Goal: Information Seeking & Learning: Check status

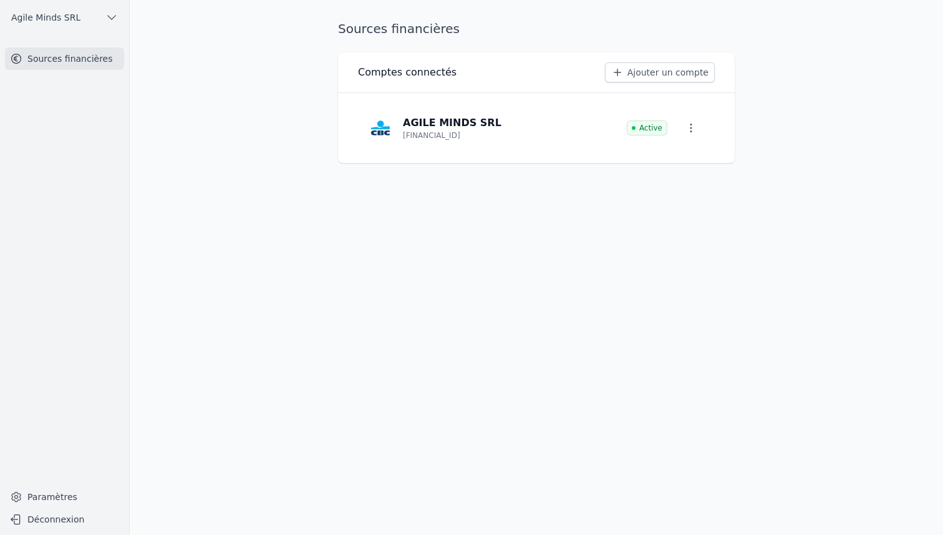
click at [691, 124] on icon "button" at bounding box center [692, 128] width 2 height 9
click at [677, 153] on span "Paramètres" at bounding box center [679, 156] width 50 height 12
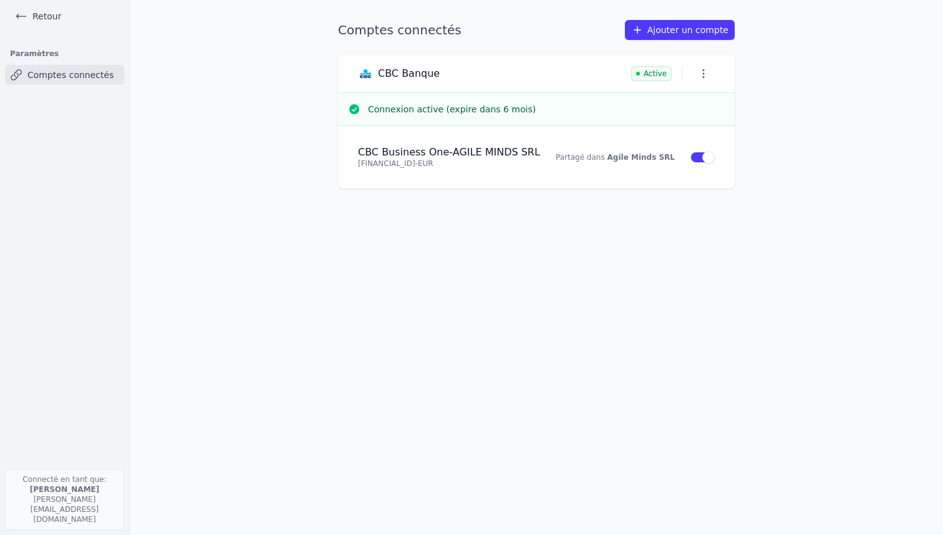
click at [278, 140] on main "Comptes connectés Ajouter un compte CBC Banque Active Connexion active (expire …" at bounding box center [471, 267] width 943 height 535
click at [37, 15] on link "Retour" at bounding box center [38, 15] width 56 height 17
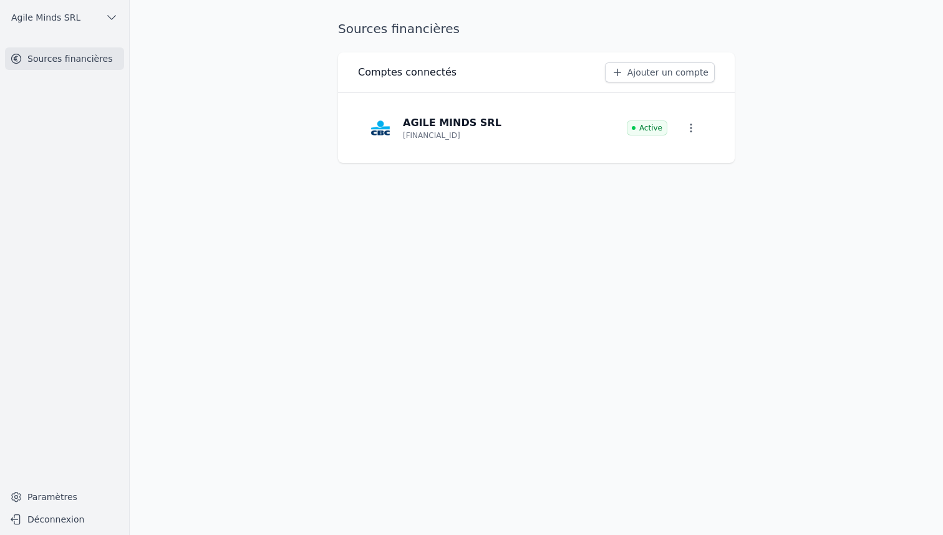
click at [59, 57] on link "Sources financières" at bounding box center [64, 58] width 119 height 22
click at [60, 57] on link "Sources financières" at bounding box center [64, 58] width 119 height 22
click at [44, 56] on link "Sources financières" at bounding box center [64, 58] width 119 height 22
click at [44, 57] on link "Sources financières" at bounding box center [64, 58] width 119 height 22
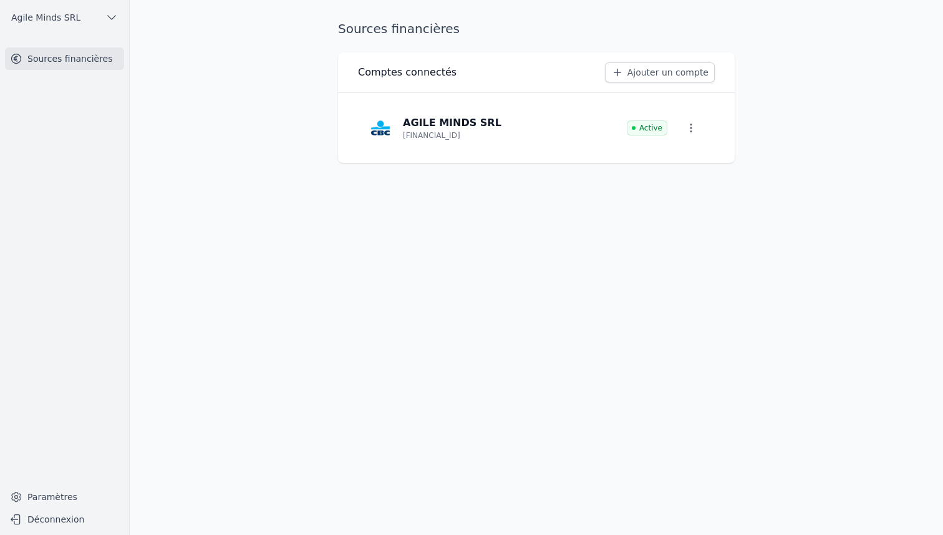
click at [44, 57] on link "Sources financières" at bounding box center [64, 58] width 119 height 22
click at [405, 76] on h3 "Comptes connectés" at bounding box center [407, 72] width 99 height 15
click at [433, 122] on p "AGILE MINDS SRL" at bounding box center [452, 122] width 99 height 15
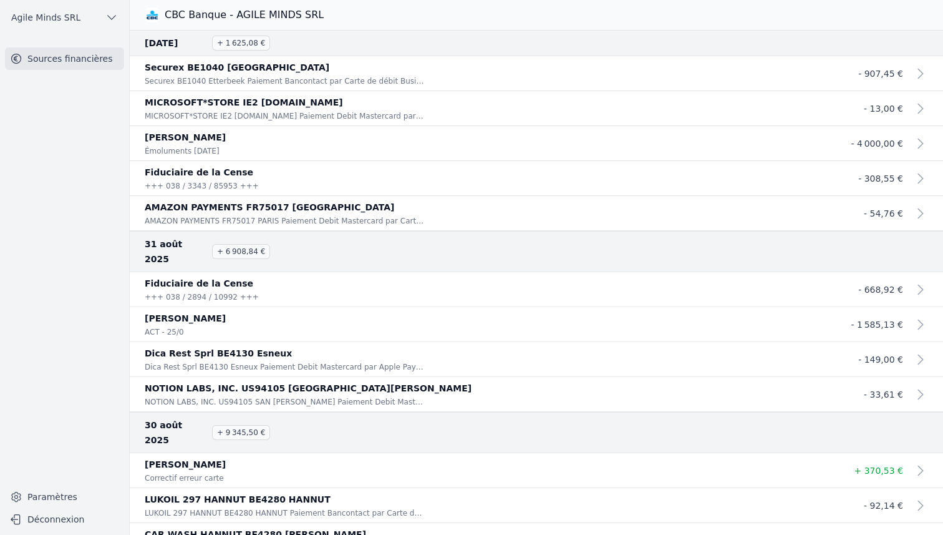
click at [918, 72] on icon at bounding box center [920, 73] width 5 height 9
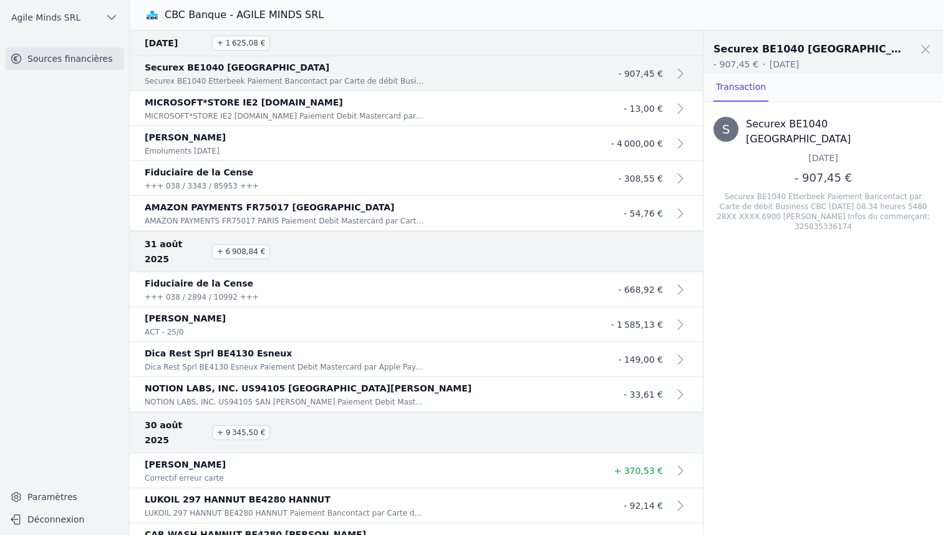
click at [383, 39] on h3 "[DATE] + 1 625,08 €" at bounding box center [416, 43] width 543 height 15
click at [235, 46] on span "+ 1 625,08 €" at bounding box center [241, 43] width 58 height 15
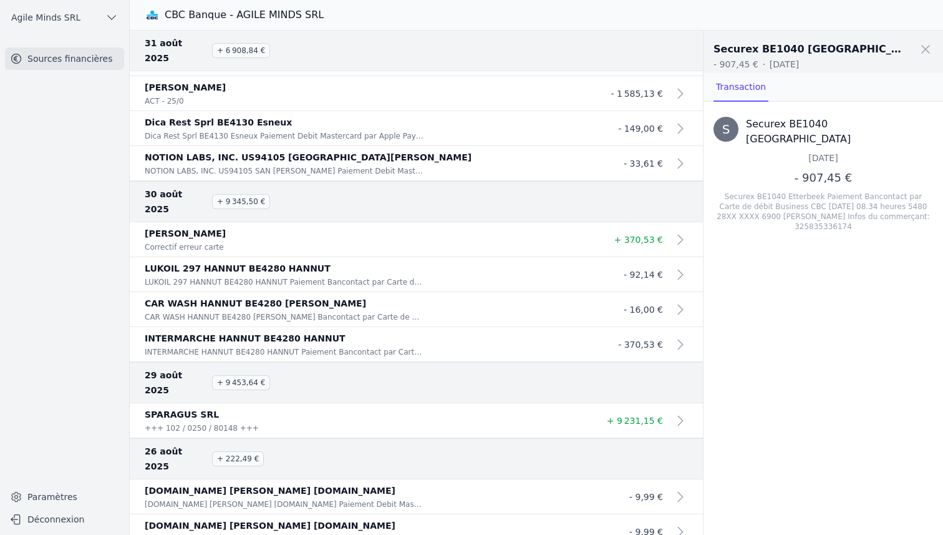
scroll to position [255, 0]
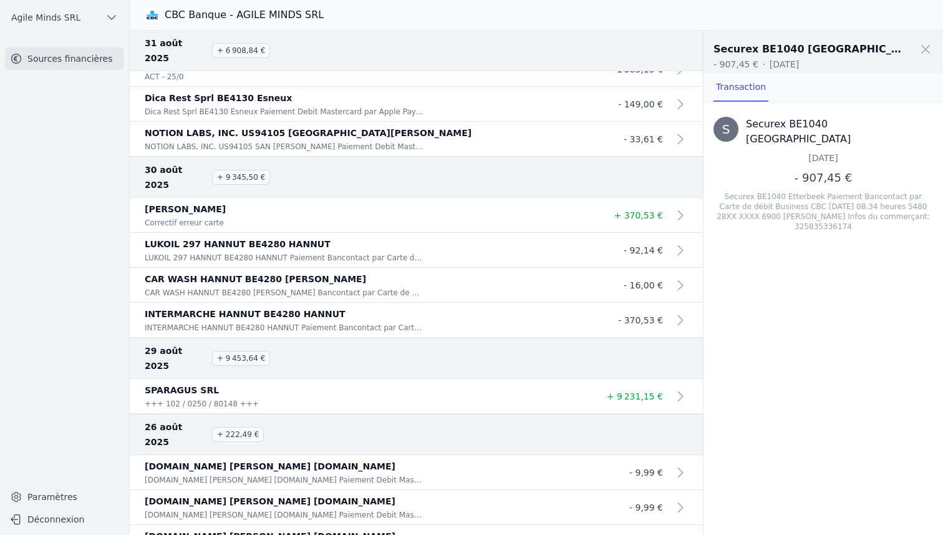
click at [924, 47] on span at bounding box center [925, 49] width 27 height 27
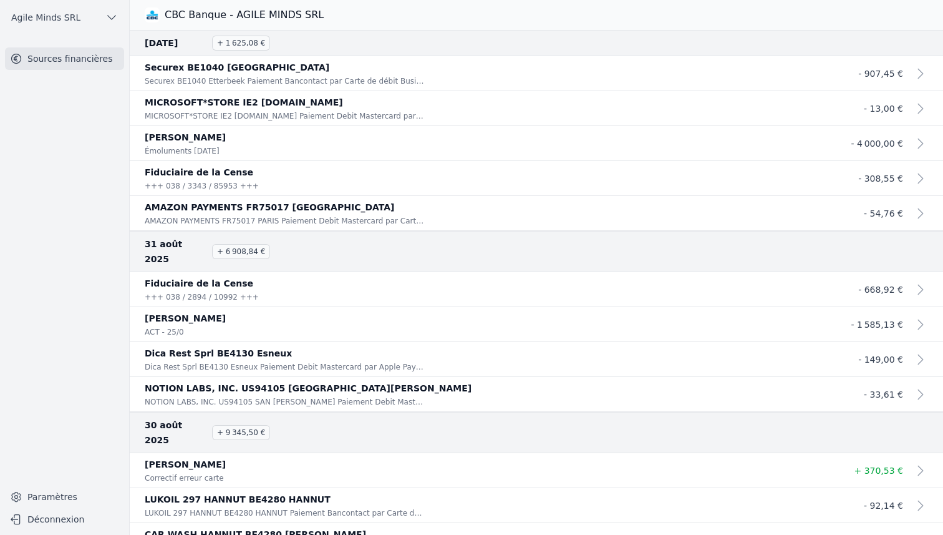
click at [49, 494] on link "Paramètres" at bounding box center [64, 497] width 119 height 20
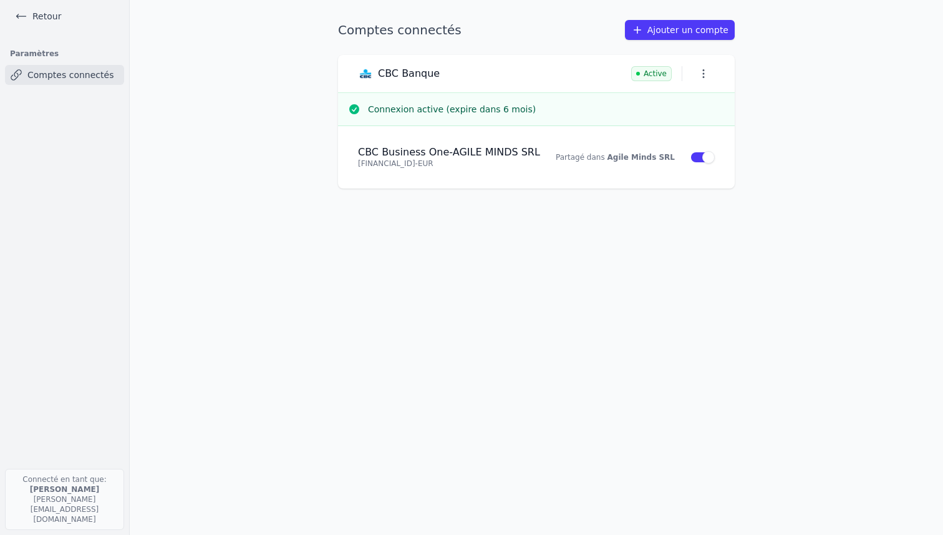
click at [704, 73] on icon "button" at bounding box center [704, 73] width 12 height 12
click at [391, 152] on div at bounding box center [471, 267] width 943 height 535
click at [391, 153] on h4 "CBC Business One - AGILE MINDS SRL" at bounding box center [449, 152] width 182 height 12
click at [47, 17] on link "Retour" at bounding box center [38, 15] width 56 height 17
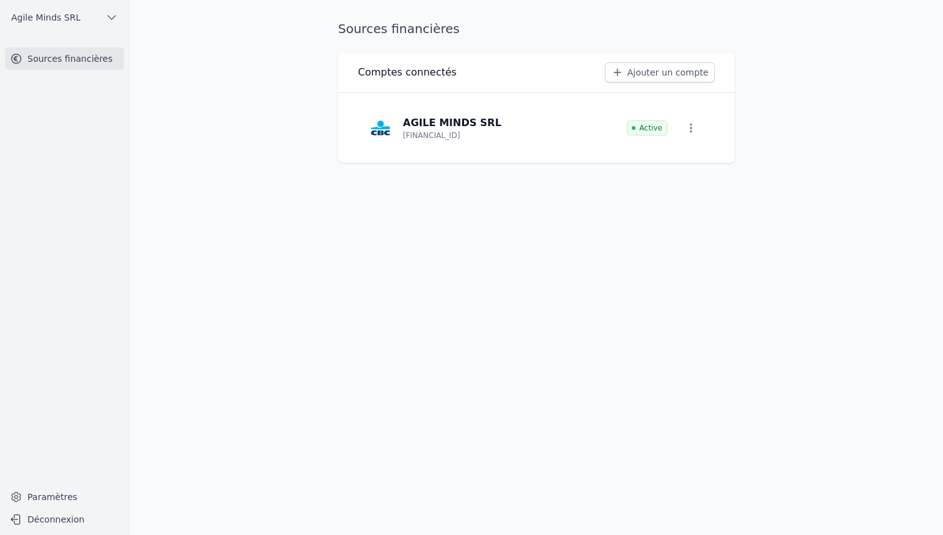
click at [697, 124] on icon "button" at bounding box center [691, 128] width 12 height 12
click at [444, 129] on div at bounding box center [471, 267] width 943 height 535
click at [444, 129] on p "AGILE MINDS SRL" at bounding box center [452, 122] width 99 height 15
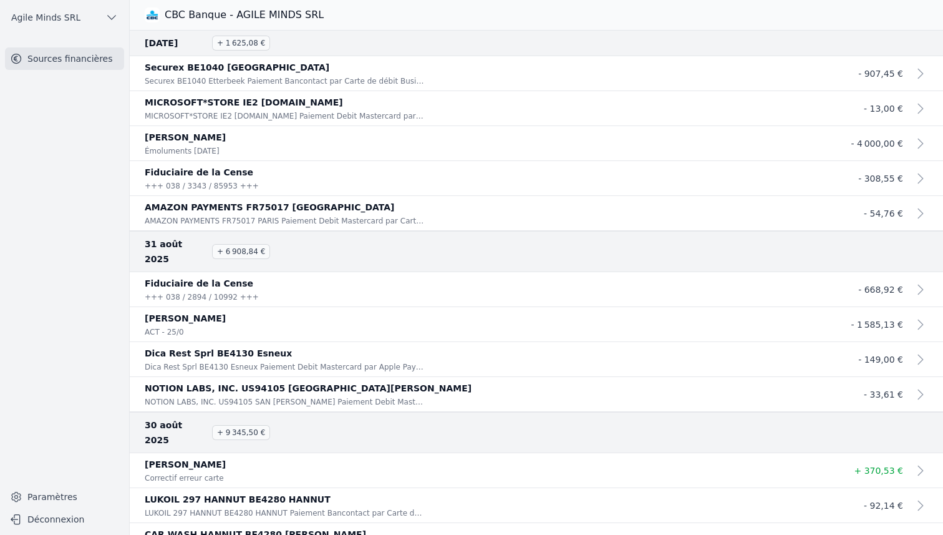
click at [110, 18] on icon "button" at bounding box center [112, 18] width 8 height 4
click at [108, 21] on div at bounding box center [471, 267] width 943 height 535
click at [323, 105] on p "MICROSOFT*STORE IE2 [DOMAIN_NAME]" at bounding box center [487, 102] width 684 height 15
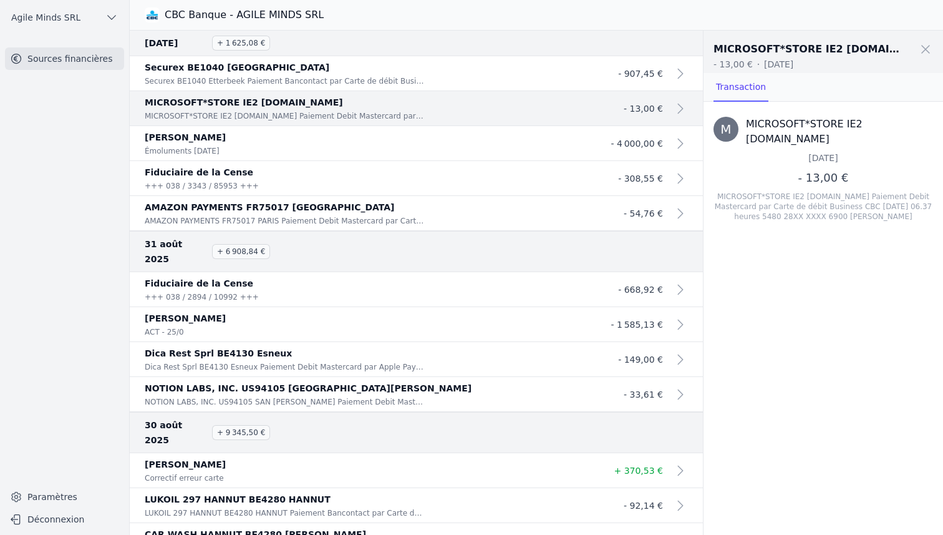
click at [267, 139] on p "[PERSON_NAME]" at bounding box center [367, 137] width 444 height 15
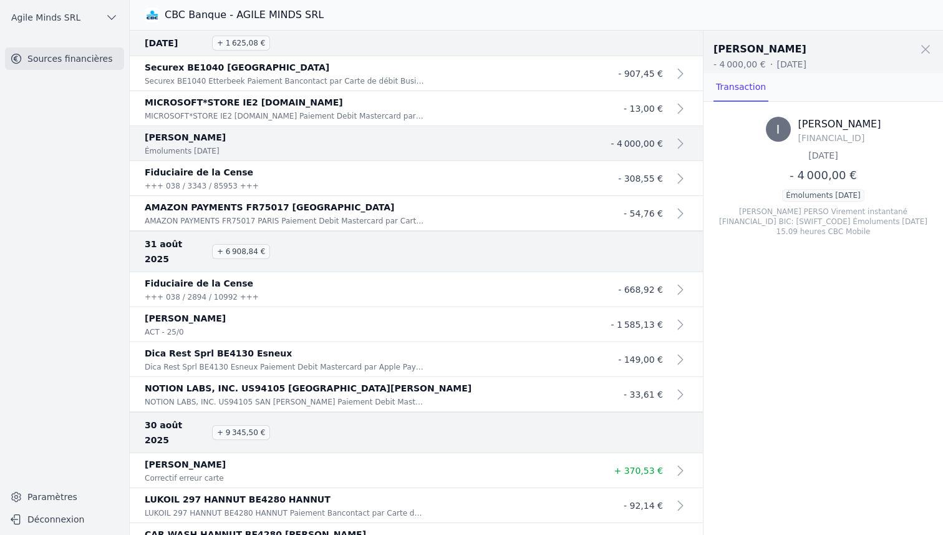
click at [247, 166] on p "Fiduciaire de la Cense" at bounding box center [367, 172] width 444 height 15
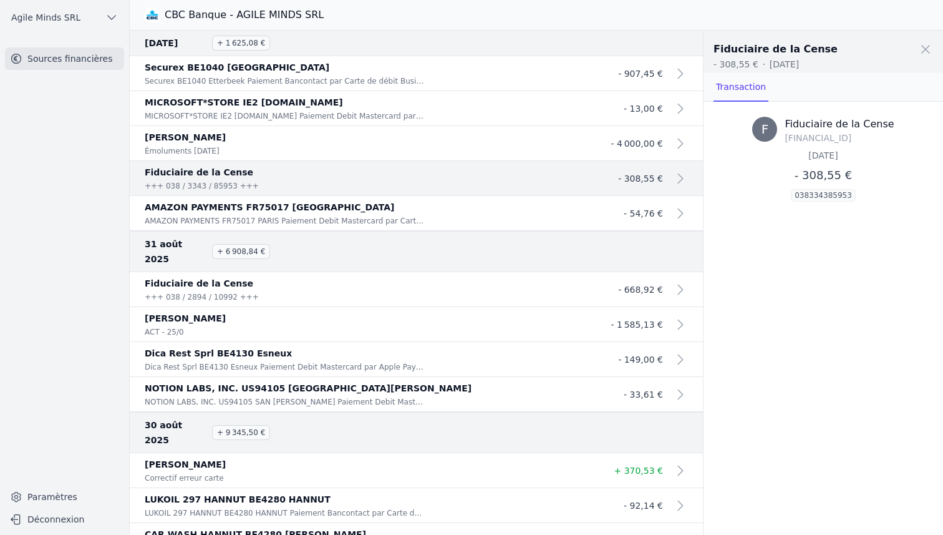
click at [44, 304] on nav "Sources financières" at bounding box center [64, 260] width 109 height 427
